Goal: Information Seeking & Learning: Learn about a topic

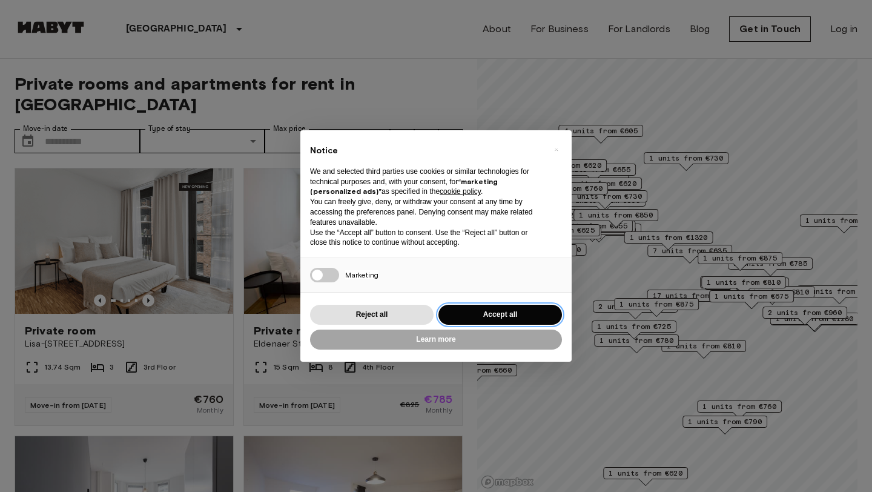
click at [464, 313] on button "Accept all" at bounding box center [500, 315] width 124 height 20
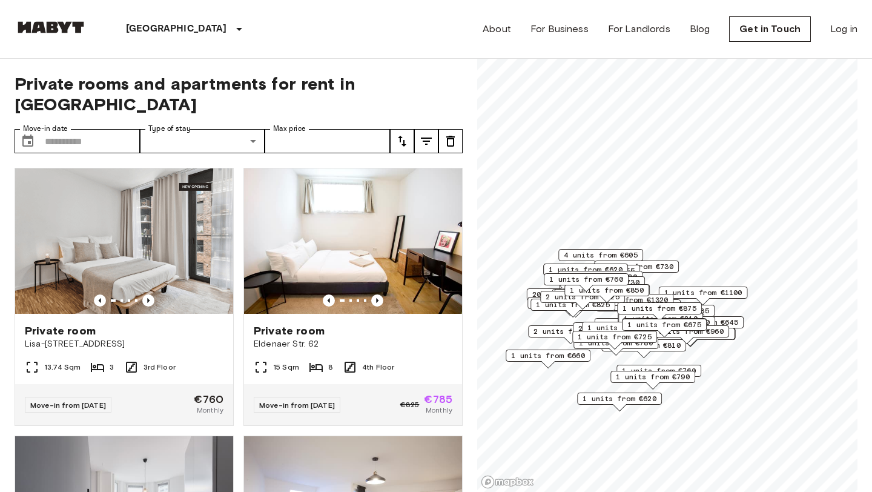
scroll to position [69, 0]
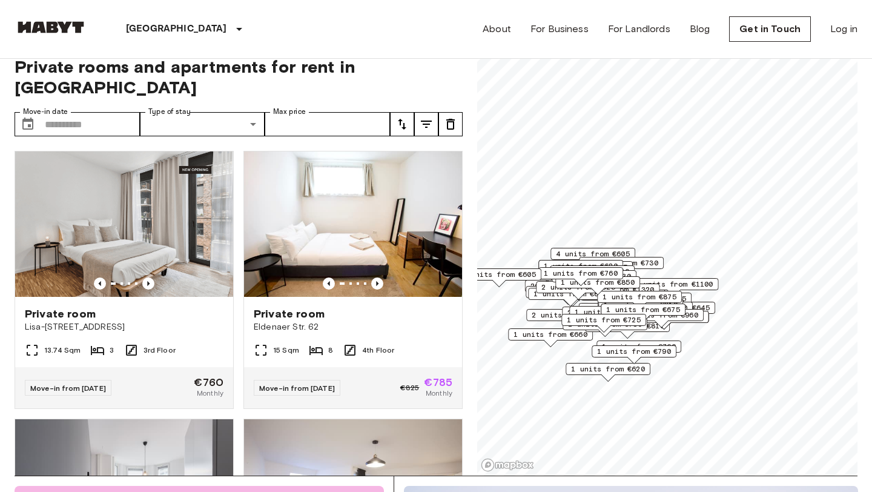
scroll to position [1, 0]
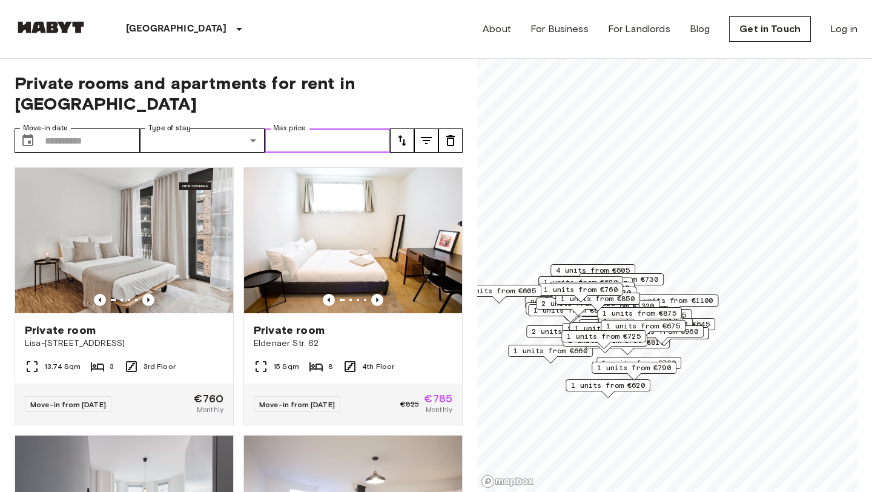
click at [288, 128] on input "Max price" at bounding box center [327, 140] width 125 height 24
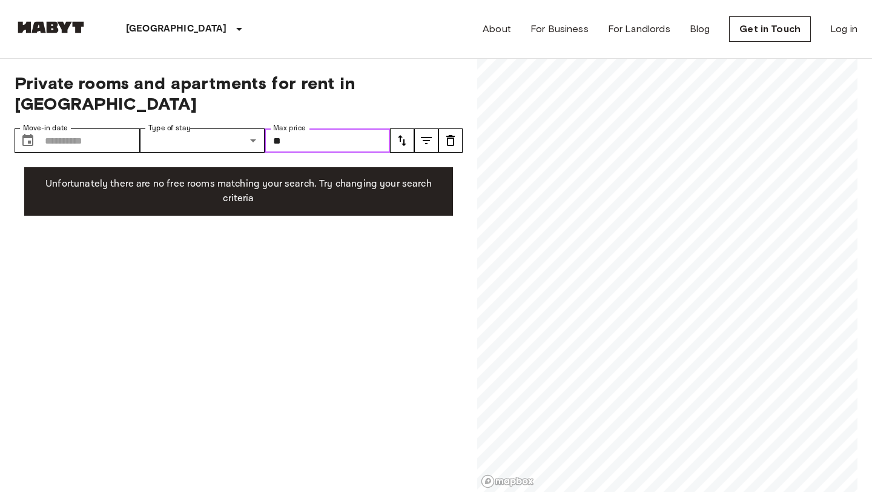
type input "*"
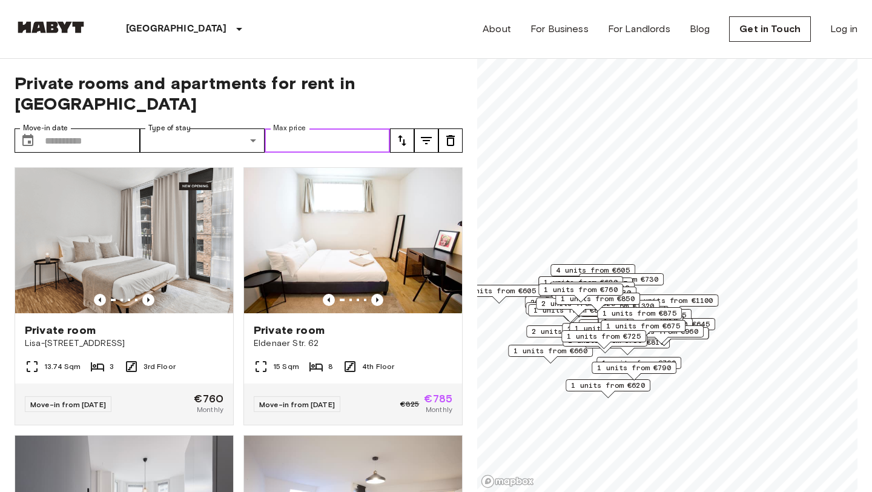
type input "*"
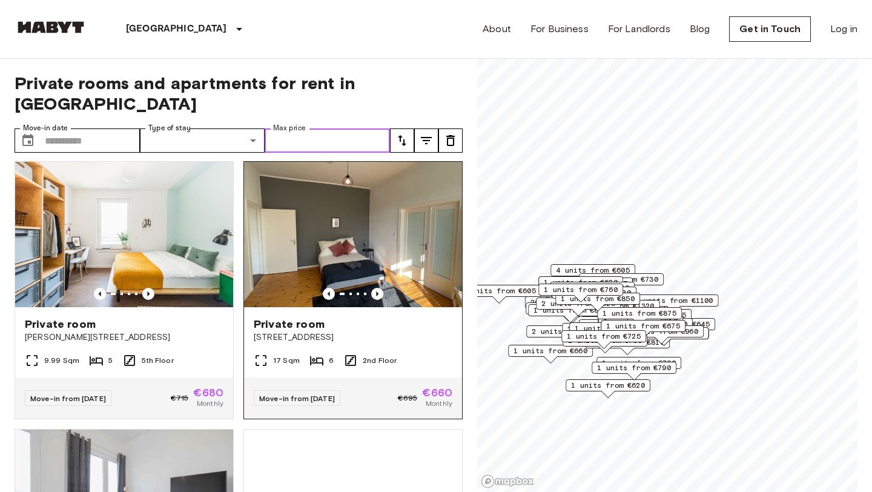
scroll to position [539, 0]
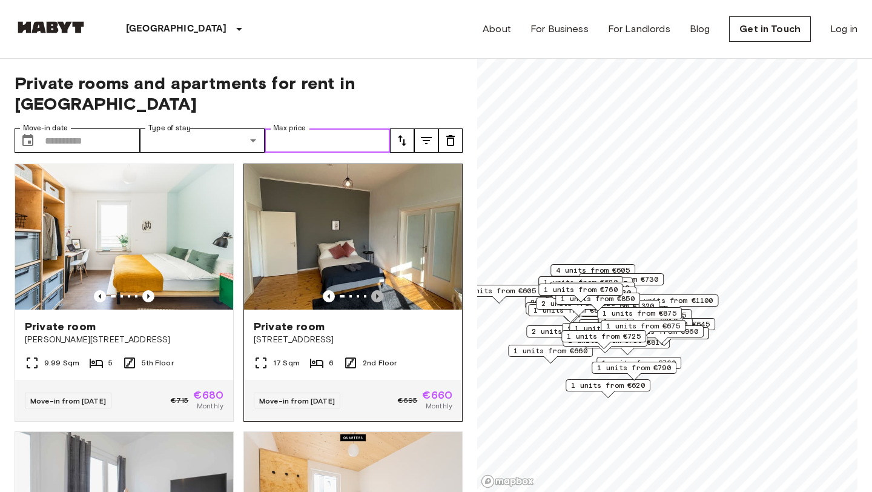
click at [378, 290] on icon "Previous image" at bounding box center [377, 296] width 12 height 12
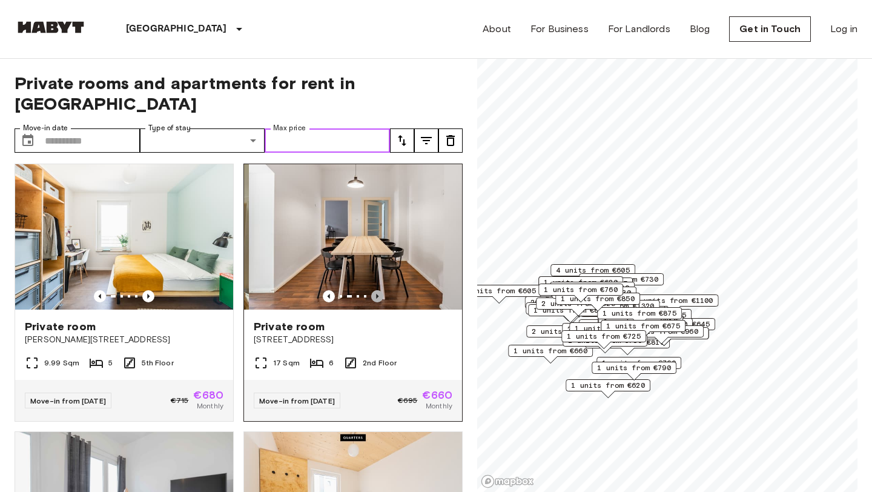
click at [378, 290] on icon "Previous image" at bounding box center [377, 296] width 12 height 12
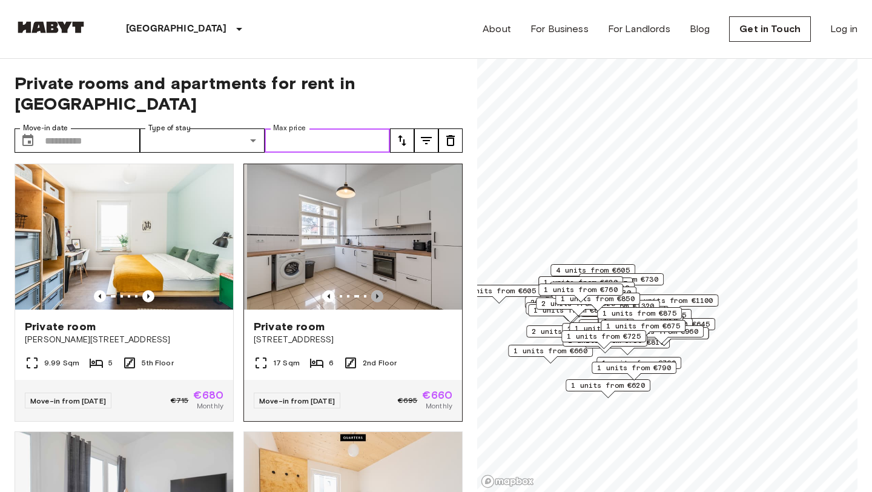
click at [378, 290] on icon "Previous image" at bounding box center [377, 296] width 12 height 12
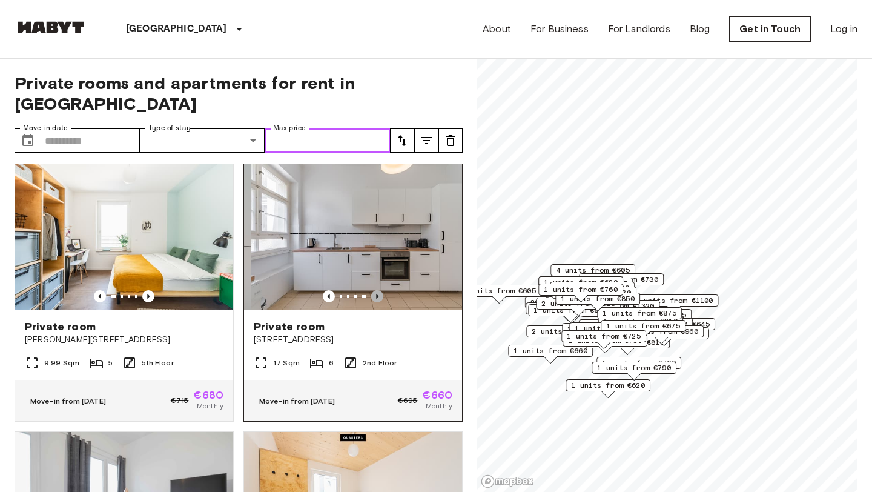
click at [377, 290] on icon "Previous image" at bounding box center [377, 296] width 12 height 12
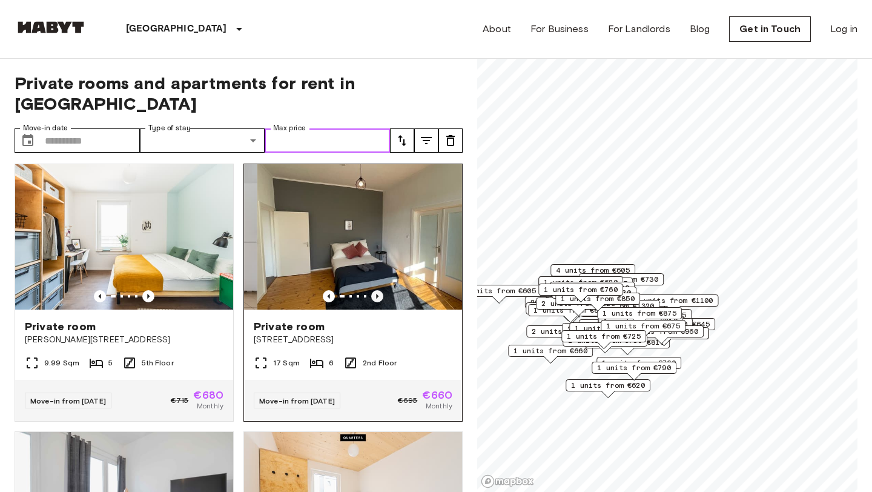
click at [375, 290] on icon "Previous image" at bounding box center [377, 296] width 12 height 12
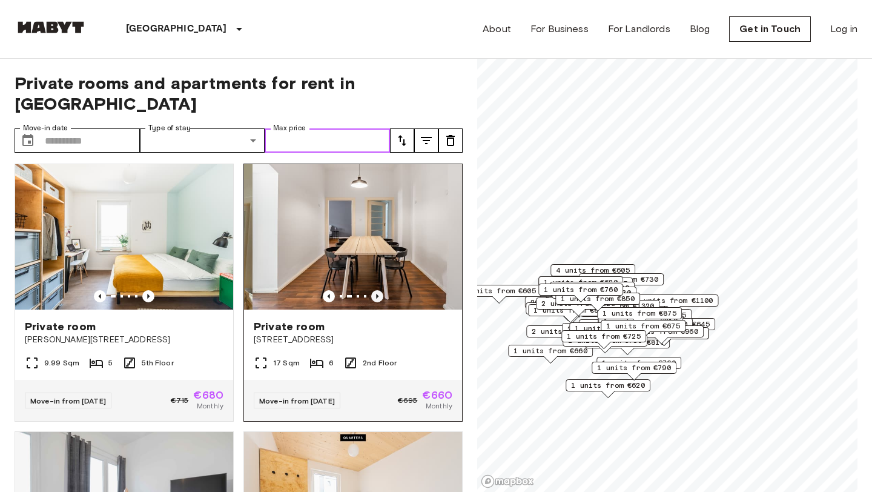
click at [375, 290] on icon "Previous image" at bounding box center [377, 296] width 12 height 12
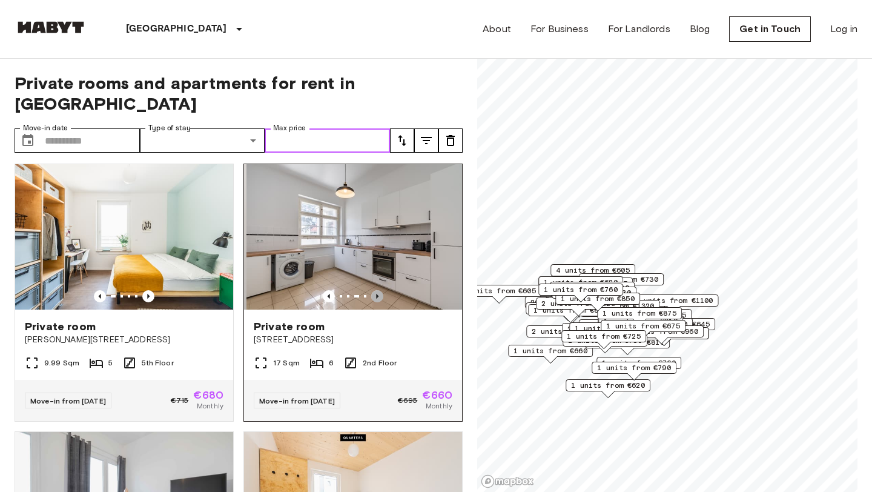
click at [376, 290] on icon "Previous image" at bounding box center [377, 296] width 12 height 12
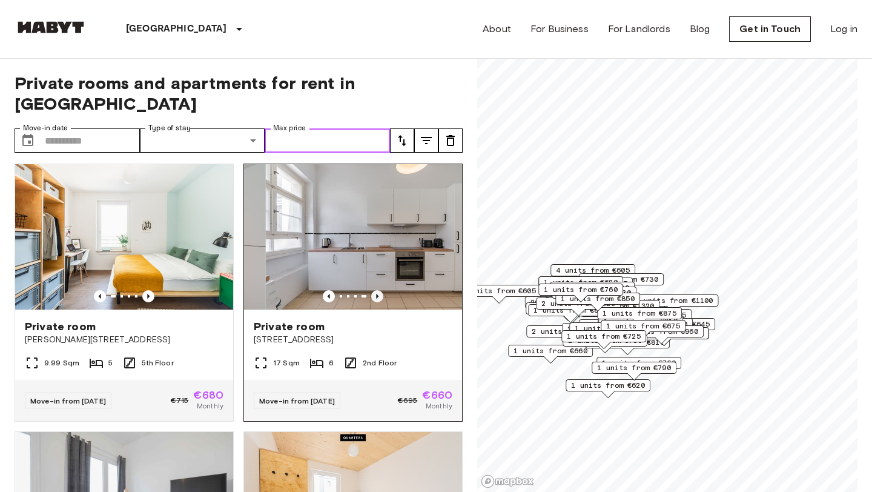
click at [376, 290] on icon "Previous image" at bounding box center [377, 296] width 12 height 12
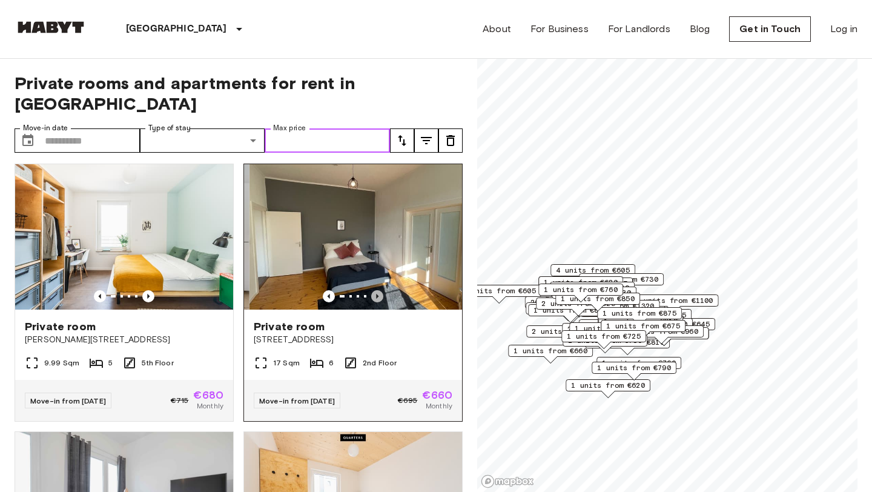
click at [376, 294] on icon "Previous image" at bounding box center [377, 296] width 2 height 5
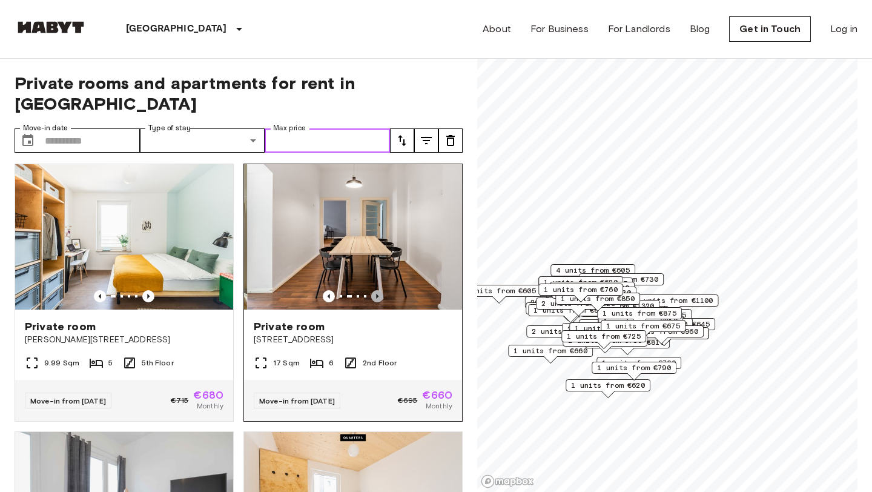
click at [376, 294] on icon "Previous image" at bounding box center [377, 296] width 2 height 5
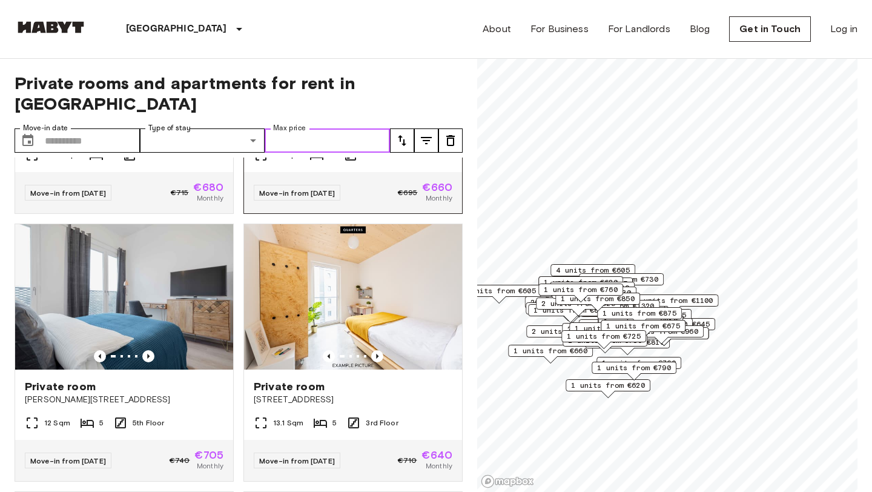
scroll to position [373, 0]
